Goal: Task Accomplishment & Management: Manage account settings

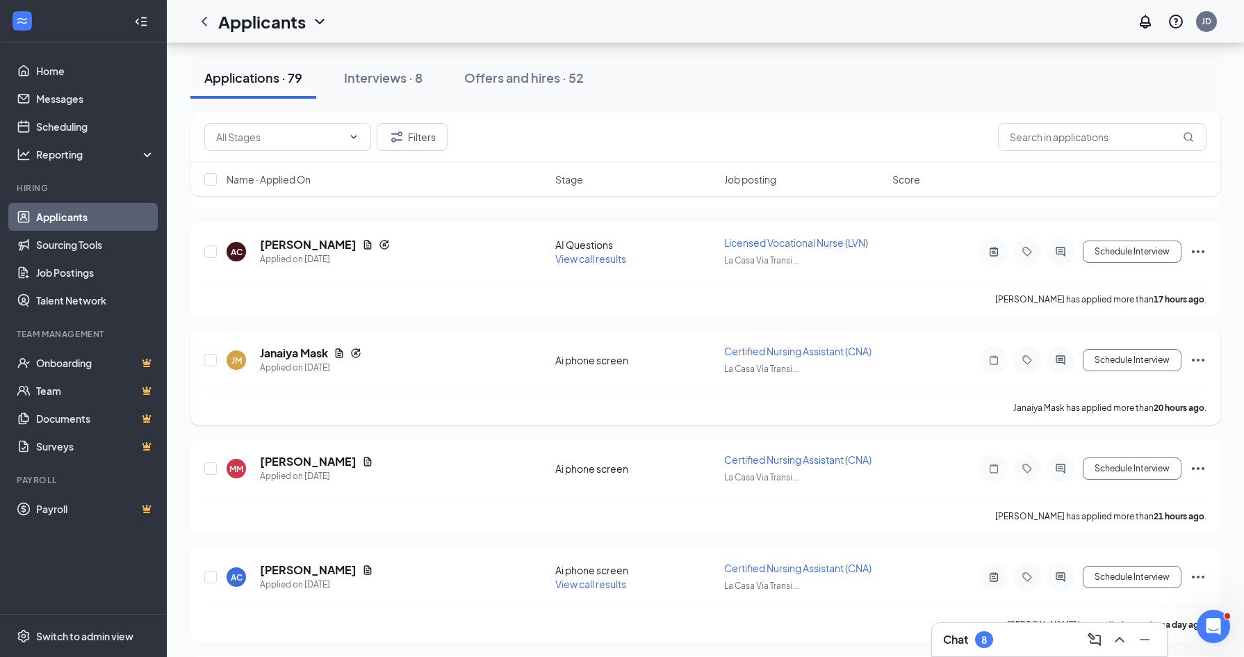
scroll to position [386, 0]
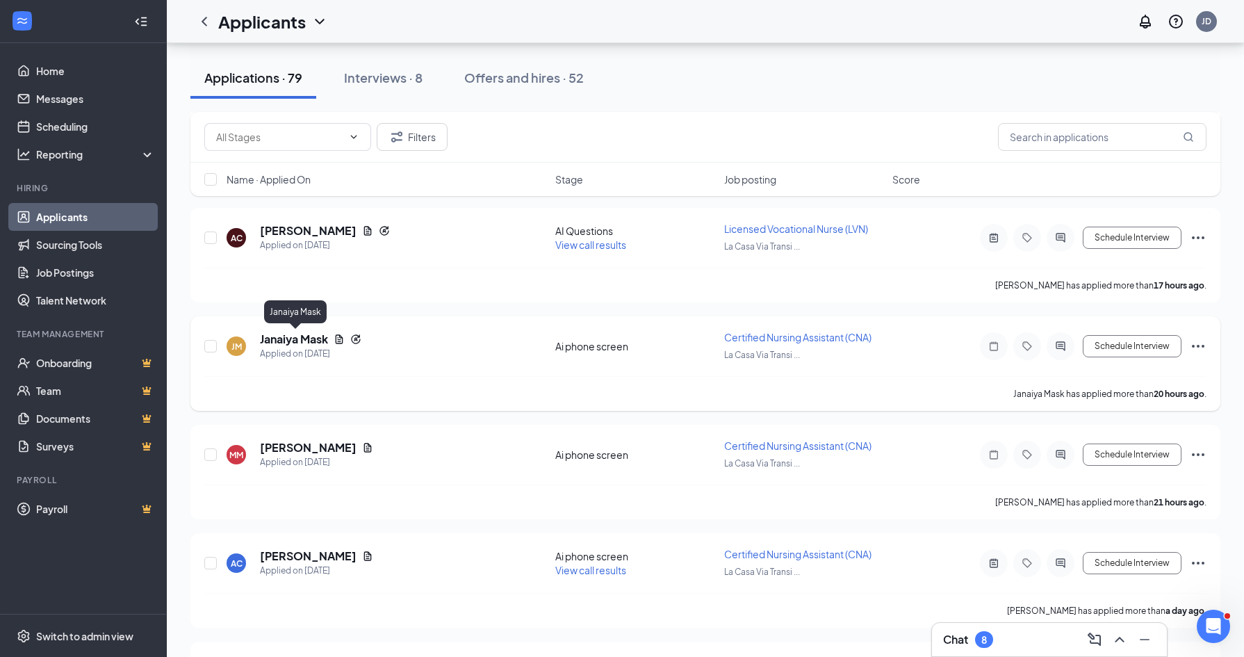
click at [291, 338] on h5 "Janaiya Mask" at bounding box center [294, 339] width 68 height 15
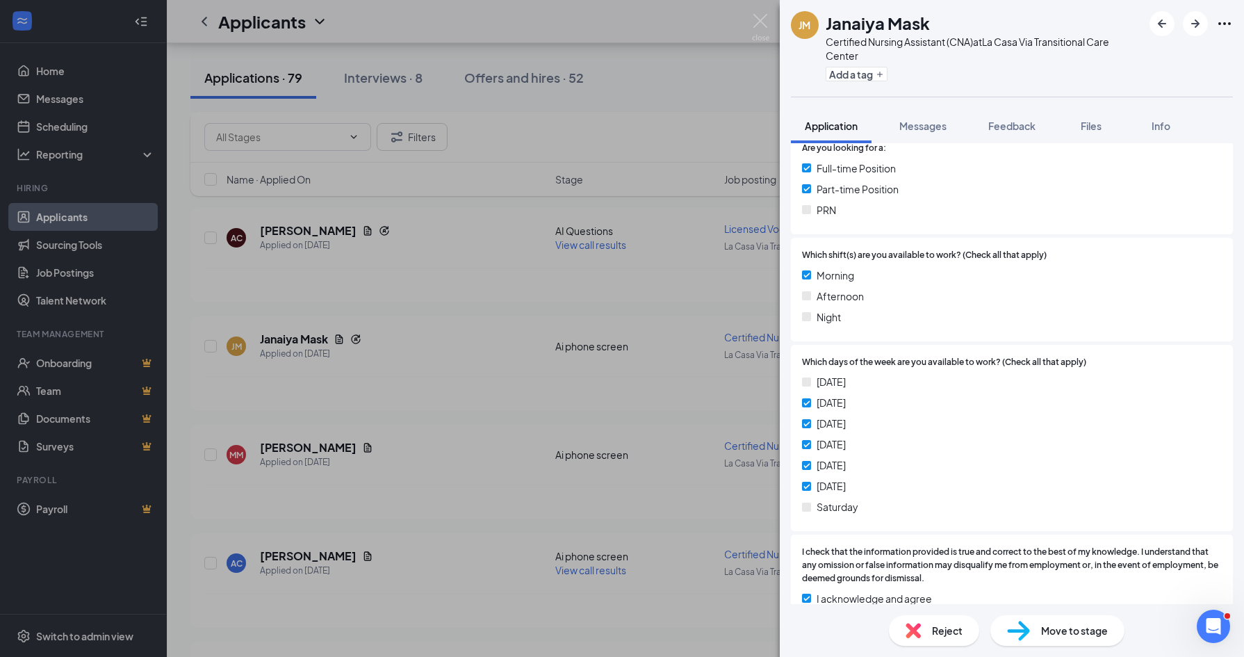
scroll to position [444, 0]
click at [755, 15] on img at bounding box center [760, 27] width 17 height 27
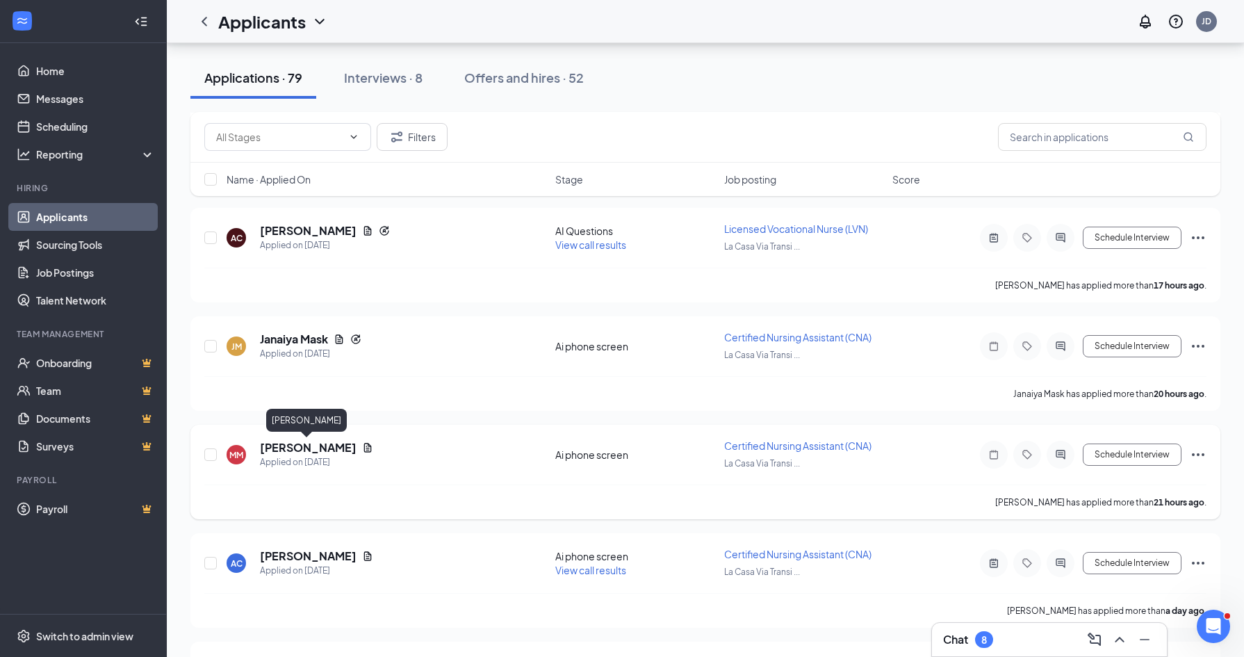
click at [309, 448] on h5 "[PERSON_NAME]" at bounding box center [308, 447] width 97 height 15
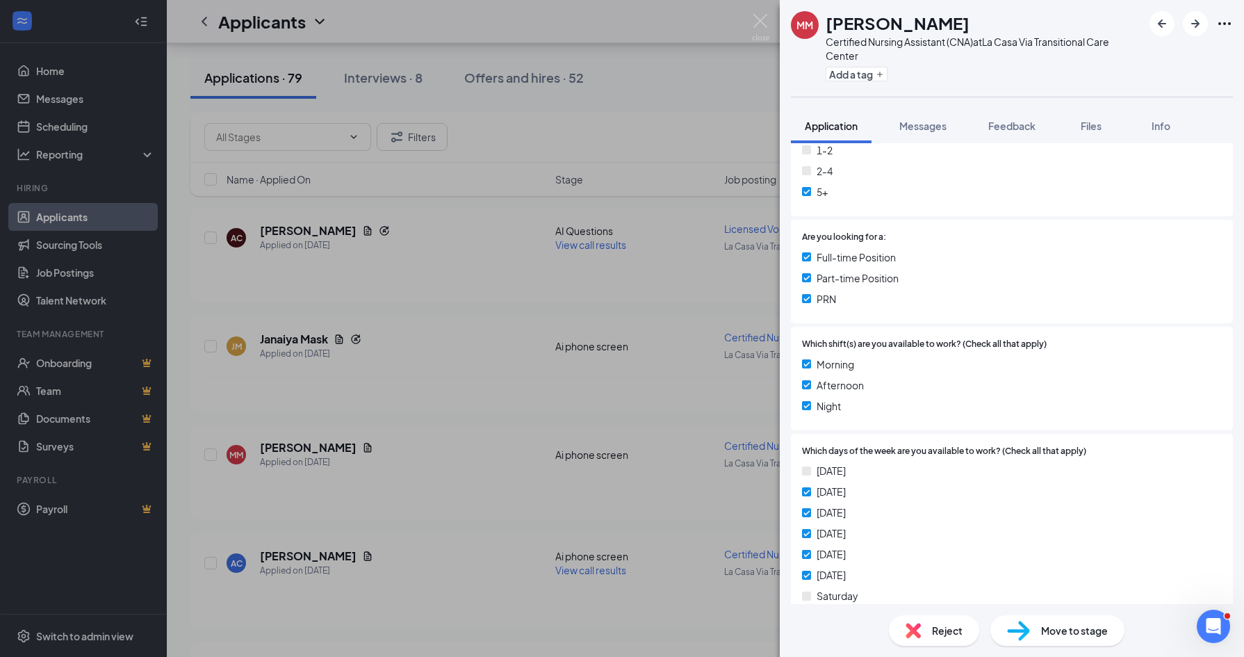
scroll to position [318, 0]
click at [758, 19] on img at bounding box center [760, 27] width 17 height 27
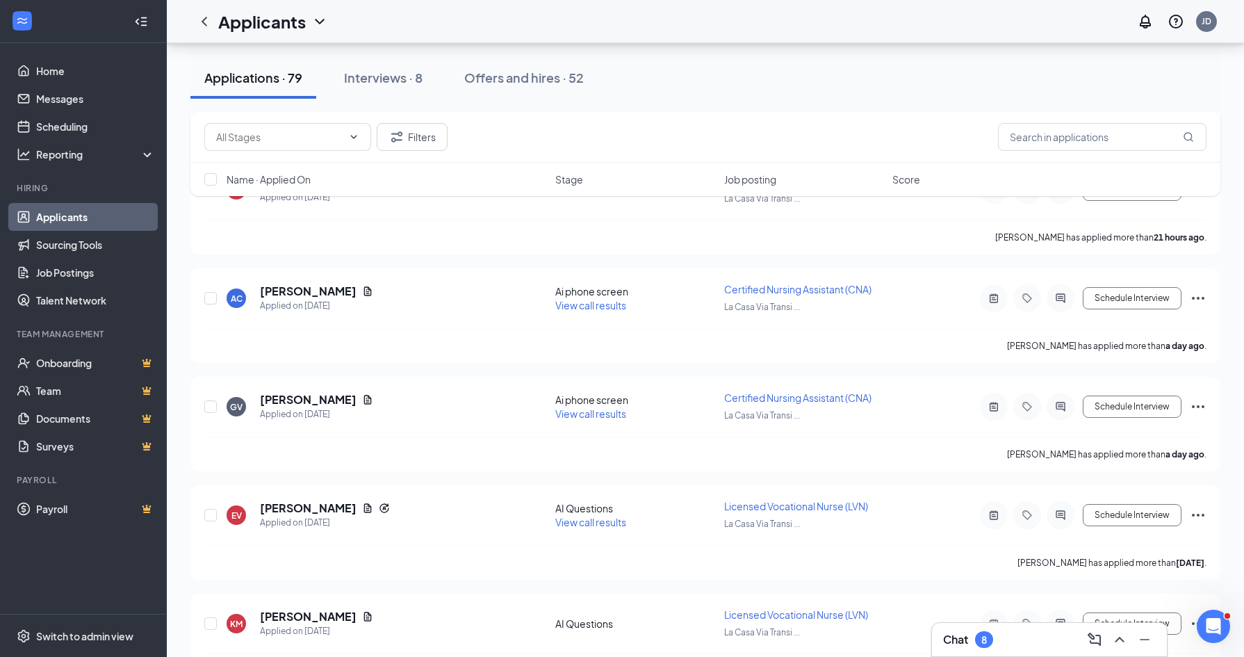
scroll to position [653, 0]
click at [307, 291] on h5 "[PERSON_NAME]" at bounding box center [308, 288] width 97 height 15
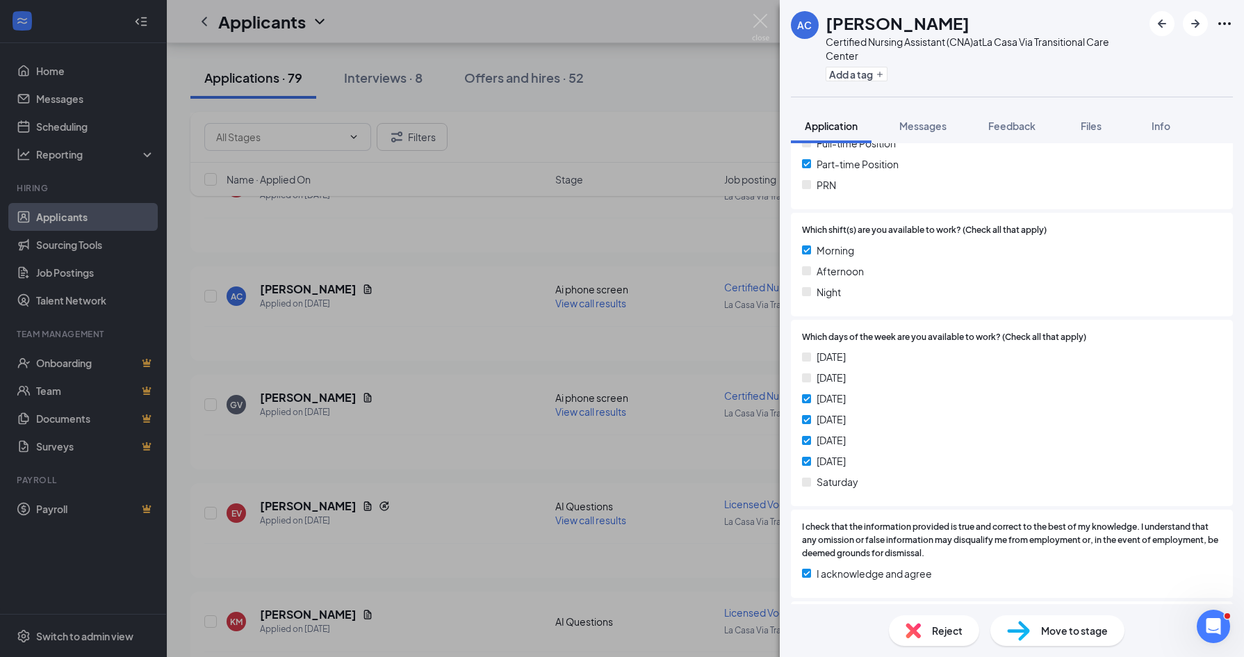
scroll to position [435, 0]
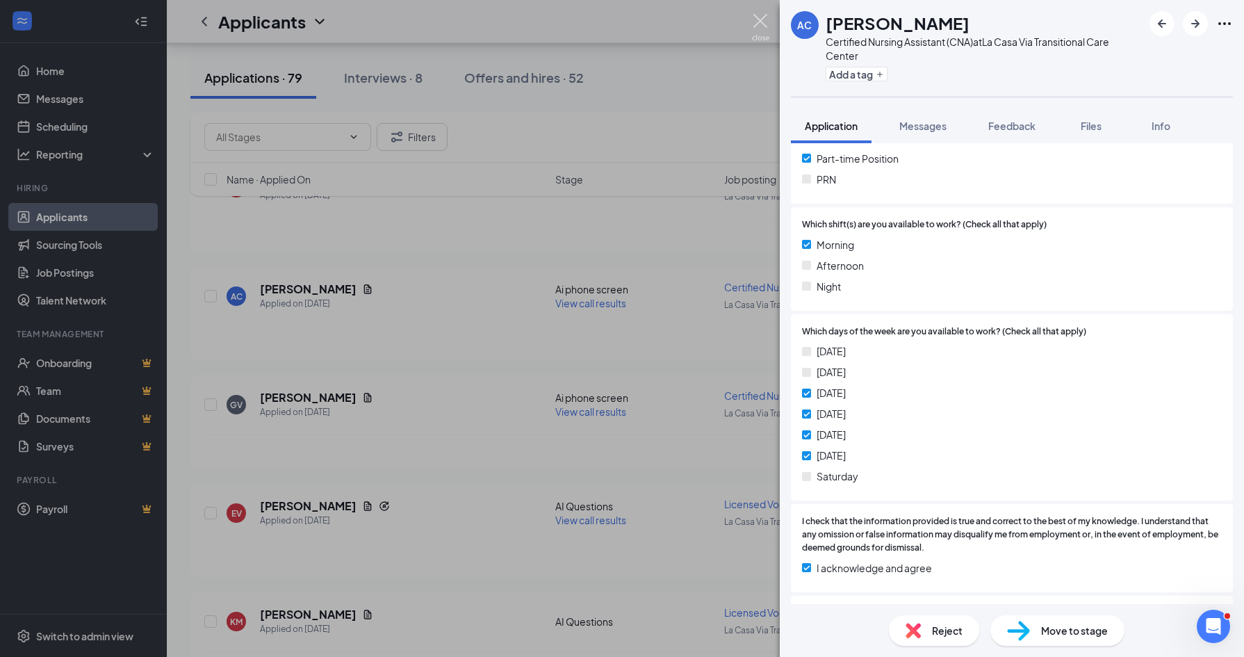
click at [757, 22] on img at bounding box center [760, 27] width 17 height 27
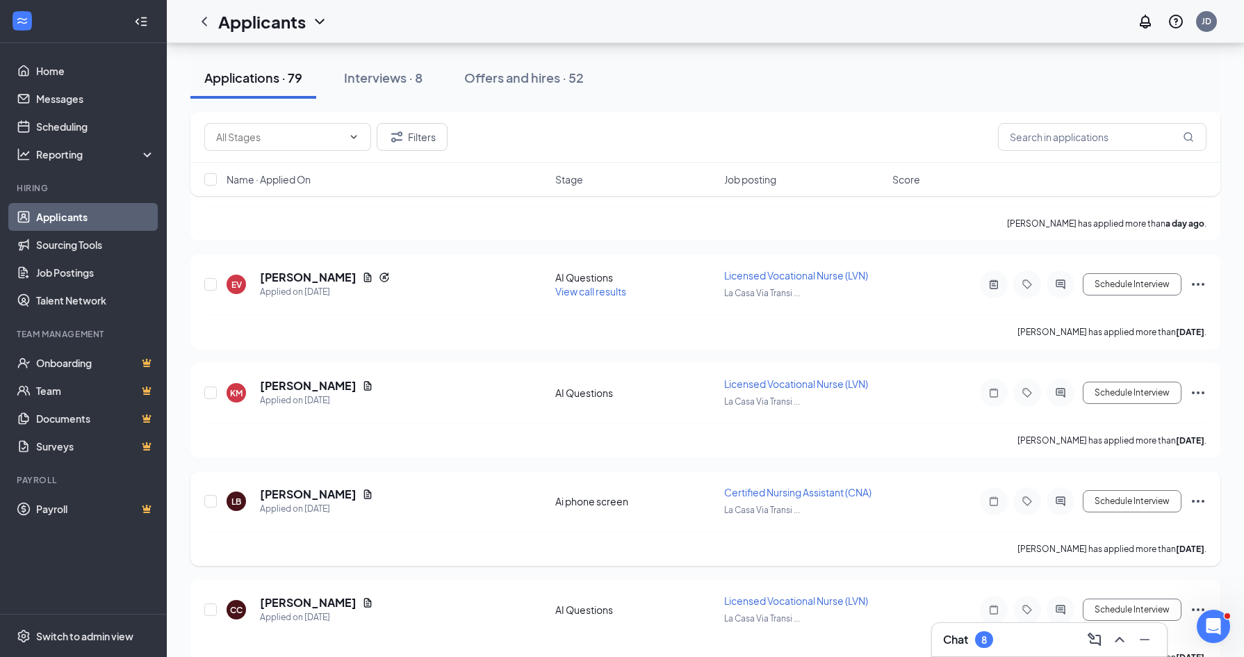
scroll to position [886, 0]
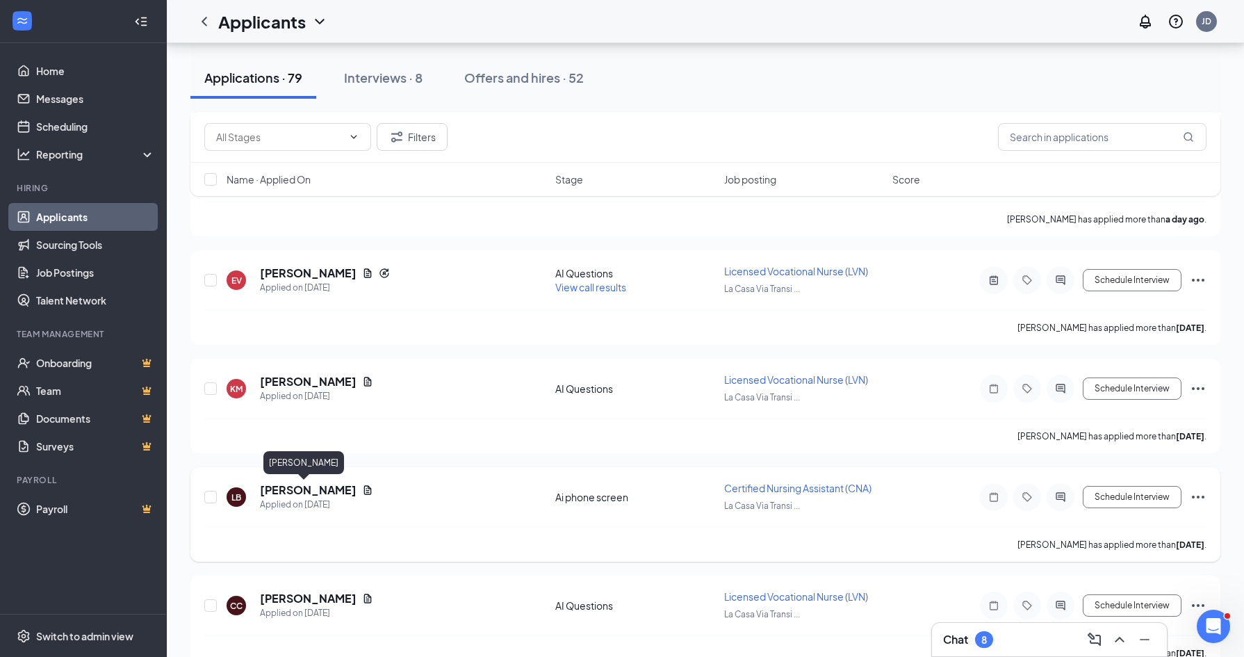
click at [304, 492] on h5 "[PERSON_NAME]" at bounding box center [308, 489] width 97 height 15
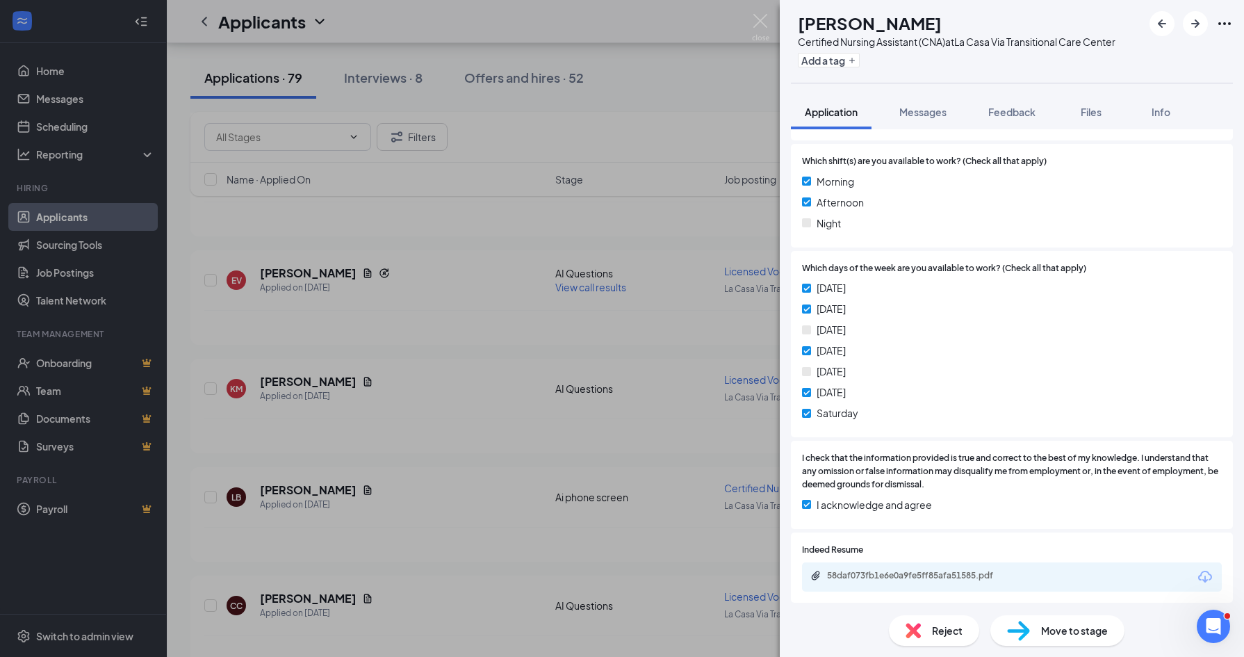
scroll to position [482, 0]
click at [761, 19] on img at bounding box center [760, 27] width 17 height 27
